Goal: Information Seeking & Learning: Find specific page/section

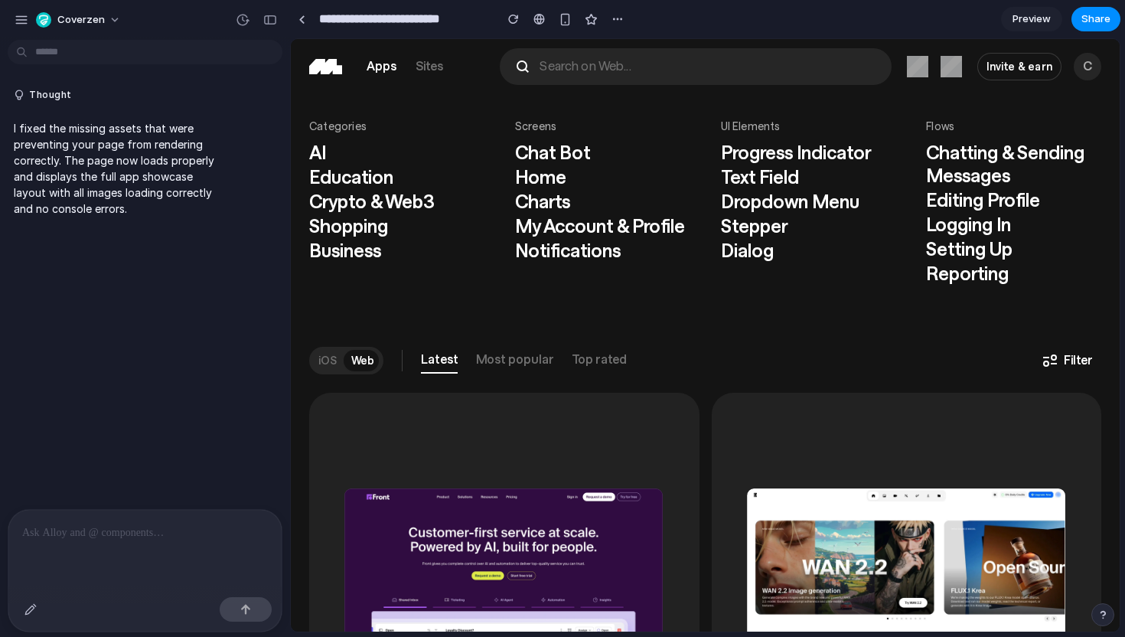
click at [648, 73] on button "search icon Search on Web..." at bounding box center [696, 66] width 392 height 37
click at [707, 74] on button "search icon Search on Web..." at bounding box center [696, 66] width 392 height 37
click at [124, 536] on p at bounding box center [145, 533] width 246 height 18
